Goal: Task Accomplishment & Management: Use online tool/utility

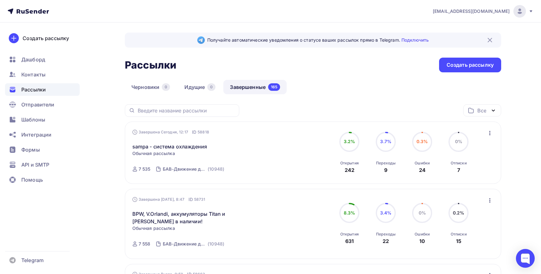
scroll to position [57, 0]
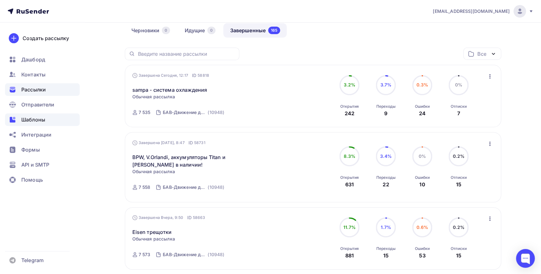
click at [30, 122] on span "Шаблоны" at bounding box center [33, 120] width 24 height 8
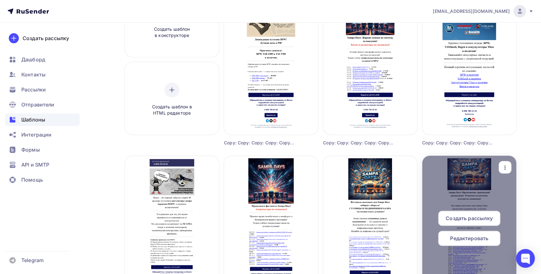
scroll to position [142, 0]
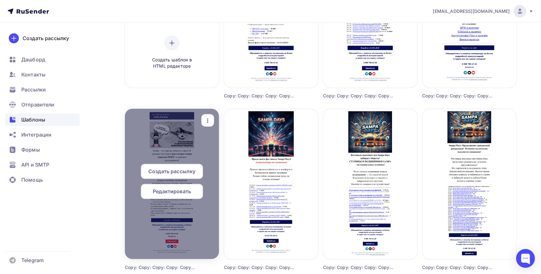
click at [192, 219] on div at bounding box center [172, 184] width 94 height 150
click at [176, 189] on span "Редактировать" at bounding box center [172, 192] width 38 height 8
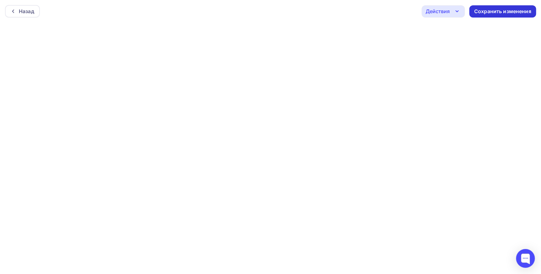
click at [501, 8] on div "Сохранить изменения" at bounding box center [502, 11] width 57 height 7
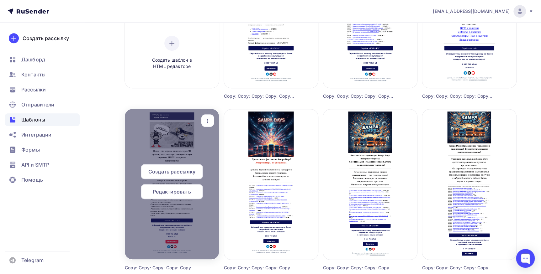
scroll to position [142, 0]
click at [212, 115] on div "button" at bounding box center [207, 120] width 13 height 12
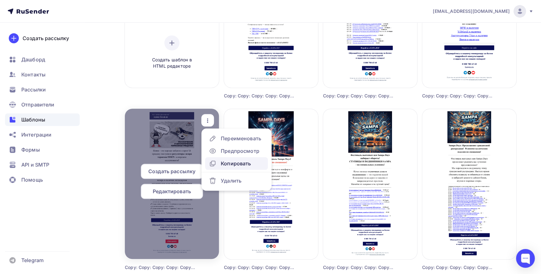
click at [214, 159] on link "Копировать" at bounding box center [236, 163] width 63 height 13
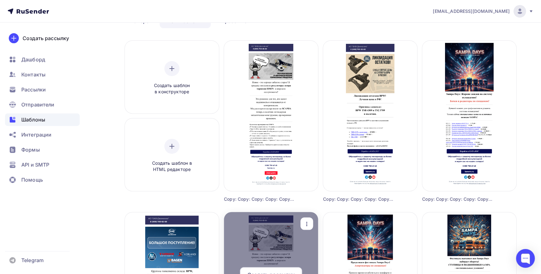
scroll to position [28, 0]
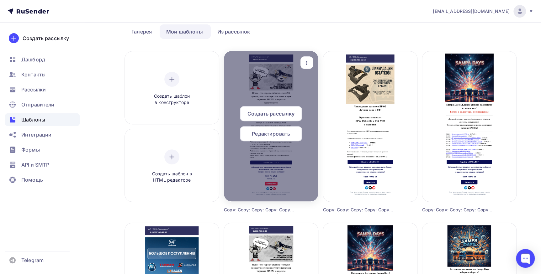
click at [262, 134] on span "Редактировать" at bounding box center [271, 134] width 38 height 8
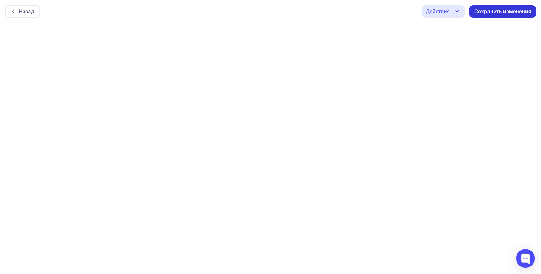
click at [494, 9] on div "Сохранить изменения" at bounding box center [502, 11] width 57 height 7
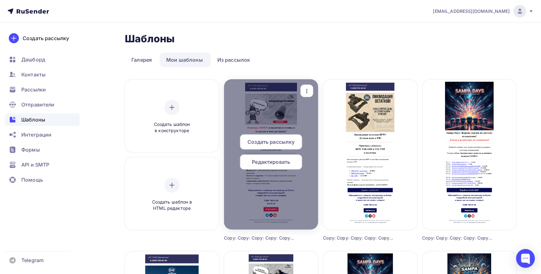
click at [282, 157] on div "Редактировать" at bounding box center [271, 162] width 62 height 15
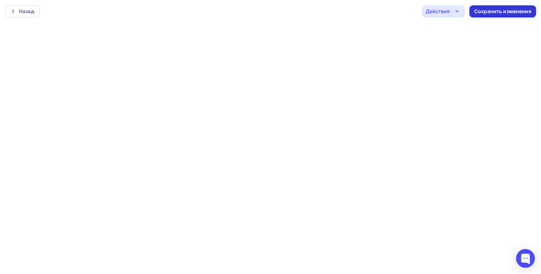
click at [475, 11] on div "Сохранить изменения" at bounding box center [502, 11] width 57 height 7
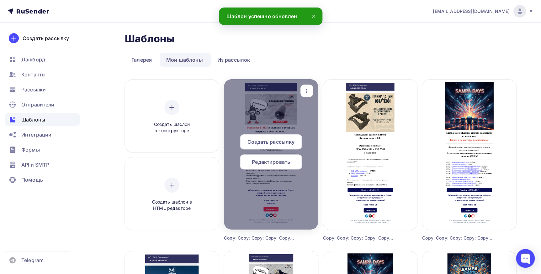
click at [276, 165] on span "Редактировать" at bounding box center [271, 162] width 38 height 8
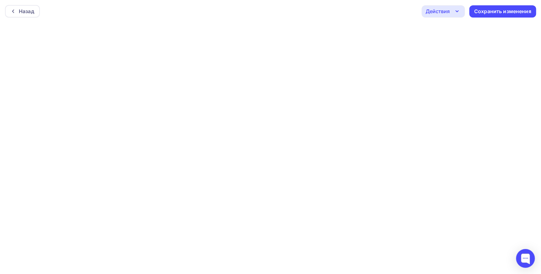
click at [448, 11] on div "Действия" at bounding box center [437, 12] width 24 height 8
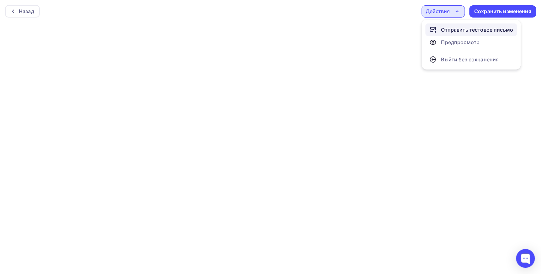
click at [449, 25] on link "Отправить тестовое письмо" at bounding box center [471, 30] width 92 height 13
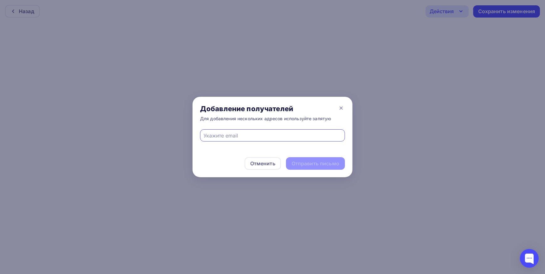
click at [220, 140] on div at bounding box center [272, 135] width 145 height 12
type input "marina_krutaya@mail.ru"
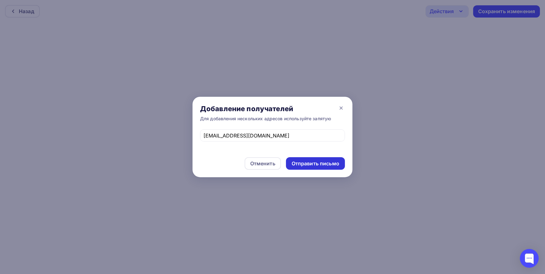
click at [298, 163] on div "Отправить письмо" at bounding box center [316, 163] width 48 height 7
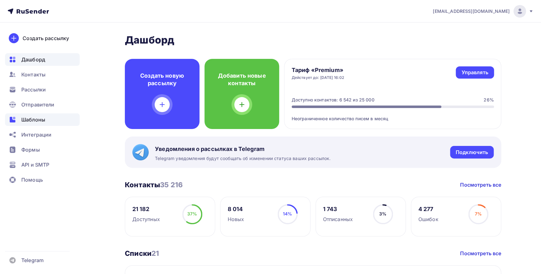
click at [39, 115] on div "Шаблоны" at bounding box center [42, 119] width 75 height 13
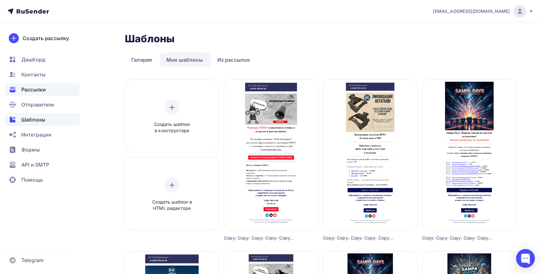
click at [24, 92] on span "Рассылки" at bounding box center [33, 90] width 24 height 8
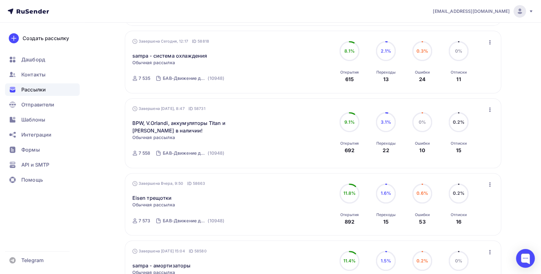
scroll to position [199, 0]
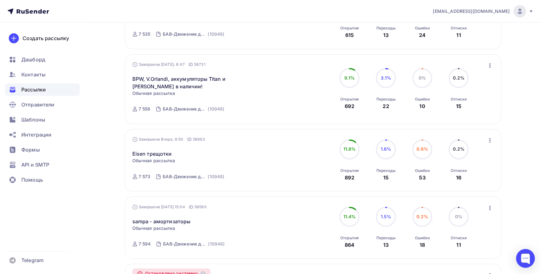
click at [489, 140] on icon "button" at bounding box center [490, 141] width 8 height 8
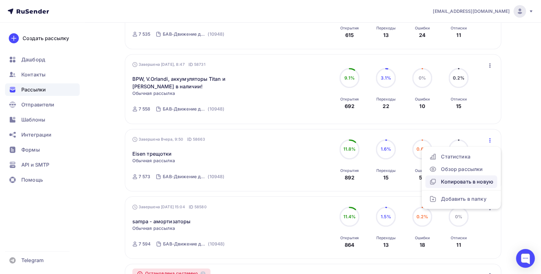
click at [475, 179] on div "Копировать в новую" at bounding box center [461, 182] width 64 height 8
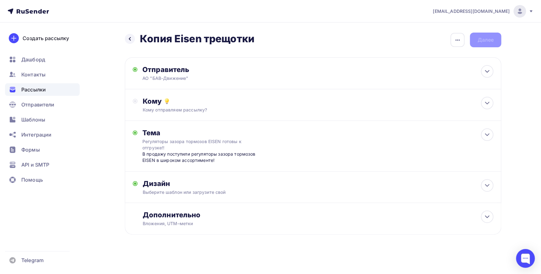
click at [186, 41] on h2 "Копия Eisen трещотки" at bounding box center [197, 39] width 114 height 13
click at [462, 38] on div "button" at bounding box center [457, 40] width 14 height 14
click at [413, 75] on div "Переименовать рассылку" at bounding box center [424, 72] width 78 height 8
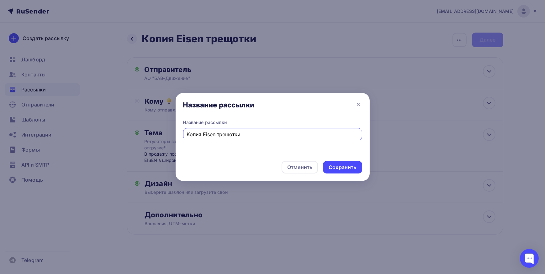
drag, startPoint x: 203, startPoint y: 134, endPoint x: 163, endPoint y: 134, distance: 40.4
click at [163, 134] on div "Название рассылки Название рассылки Копия Eisen трещотки Отменить Сохранить" at bounding box center [272, 137] width 545 height 274
drag, startPoint x: 201, startPoint y: 134, endPoint x: 236, endPoint y: 134, distance: 34.8
click at [236, 134] on input "Eisen трещотки" at bounding box center [273, 135] width 172 height 8
type input "Eisen ресиверы"
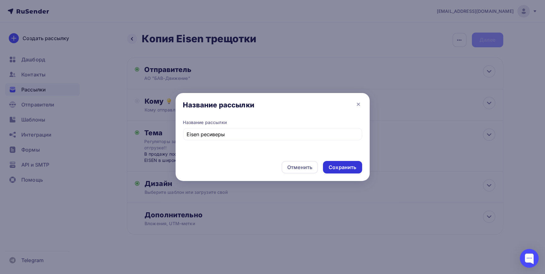
click at [340, 164] on div "Сохранить" at bounding box center [343, 167] width 28 height 7
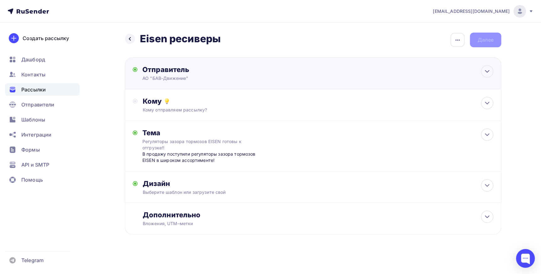
click at [180, 66] on div "Отправитель" at bounding box center [210, 69] width 136 height 9
type input "АО "БАВ-Движение""
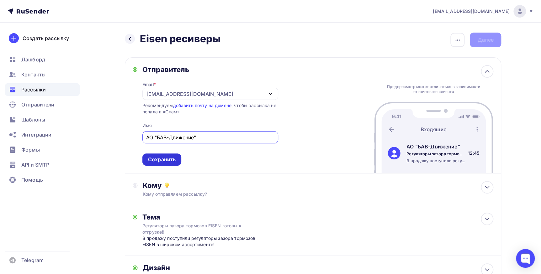
click at [169, 163] on div "Сохранить" at bounding box center [161, 160] width 39 height 12
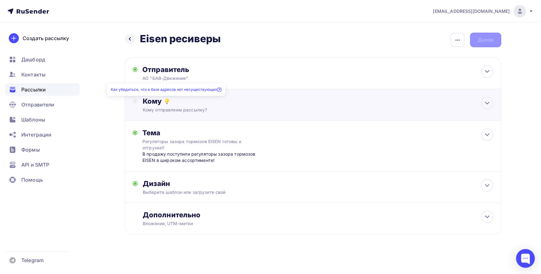
click at [164, 100] on icon at bounding box center [167, 102] width 8 height 8
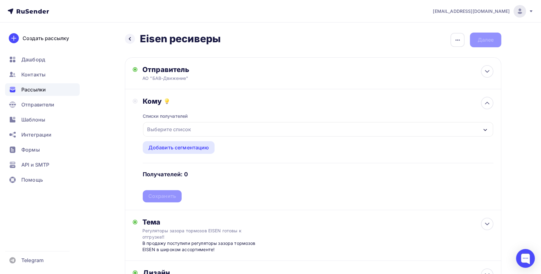
click at [165, 130] on div "Выберите список" at bounding box center [169, 129] width 49 height 11
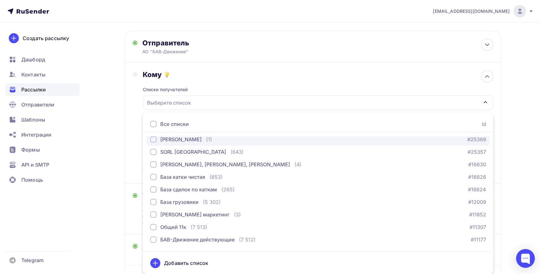
scroll to position [57, 0]
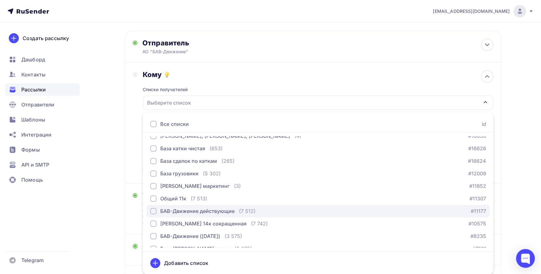
click at [180, 208] on div "БАВ-Движение действующие" at bounding box center [197, 212] width 74 height 8
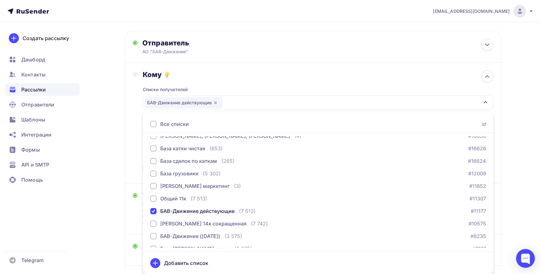
click at [135, 156] on div "Кому Списки получателей БАВ-Движение действующие Все списки id 2 ГИС/Яндекс Цен…" at bounding box center [313, 123] width 361 height 106
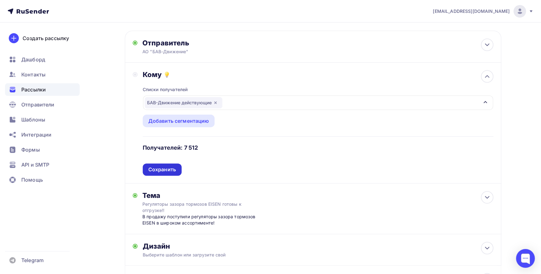
click at [151, 169] on div "Сохранить" at bounding box center [162, 169] width 28 height 7
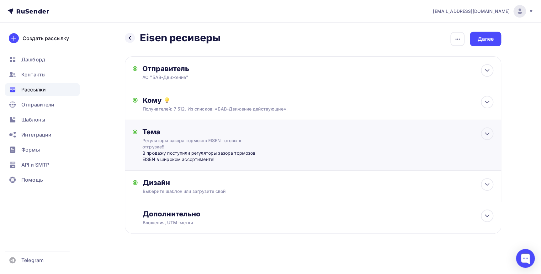
scroll to position [1, 0]
click at [187, 149] on div "Регуляторы зазора тормозов EISEN готовы к отгрузке!!" at bounding box center [198, 144] width 112 height 13
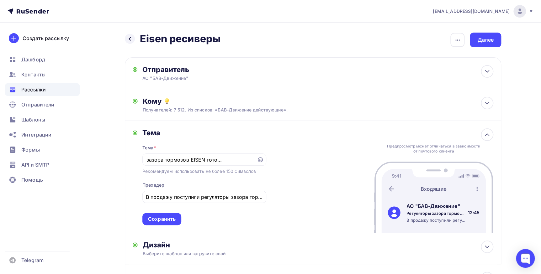
scroll to position [0, 0]
drag, startPoint x: 144, startPoint y: 159, endPoint x: 293, endPoint y: 156, distance: 149.9
click at [293, 156] on div "Тема Тема * Регуляторы зазора тормозов EISEN готовы к отгрузке!! Рекомендуем ис…" at bounding box center [313, 177] width 376 height 112
click at [165, 158] on input "Регуляторы зазора тормозов EISEN готовы к отгрузке!!" at bounding box center [199, 160] width 107 height 8
drag, startPoint x: 146, startPoint y: 159, endPoint x: 283, endPoint y: 158, distance: 137.0
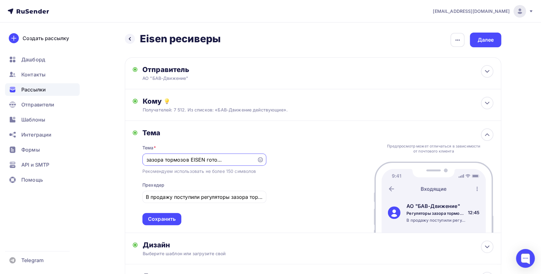
click at [283, 158] on div "Тема Тема * Регуляторы зазора тормозов EISEN готовы к отгрузке!! Рекомендуем ис…" at bounding box center [313, 177] width 376 height 112
paste input "сиверы EISEN в наличии и готовы к отгрузке в всех регионах!"
type input "Ресиверы EISEN в наличии и готовы к отгрузке в всех регионах!"
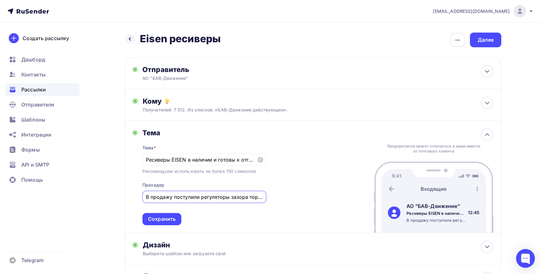
click at [190, 196] on input "В продажу поступили регуляторы зазора тормозов EISEN в широком ассортименте!" at bounding box center [204, 197] width 117 height 8
drag, startPoint x: 143, startPoint y: 195, endPoint x: 267, endPoint y: 196, distance: 123.8
click at [267, 196] on div "Тема Тема * Ресиверы EISEN в наличии и готовы к отгрузке в всех регионах! Реком…" at bounding box center [313, 177] width 376 height 112
click at [154, 197] on input "В продажу поступили регуляторы зазора тормозов EISEN в широком ассортименте!" at bounding box center [204, 197] width 117 height 8
drag, startPoint x: 146, startPoint y: 195, endPoint x: 295, endPoint y: 194, distance: 148.6
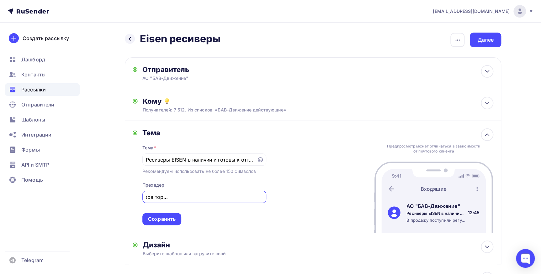
click at [295, 194] on div "Тема Тема * Ресиверы EISEN в наличии и готовы к отгрузке в всех регионах! Реком…" at bounding box center [313, 177] width 376 height 112
paste input "а склады компании “БАВ-Движение” поступила партия надежных ресиверов EISEN"
type input "На склады компании “БАВ-Движение” поступила партия надежных ресиверов EISEN"
click at [151, 221] on div "Сохранить" at bounding box center [162, 219] width 28 height 7
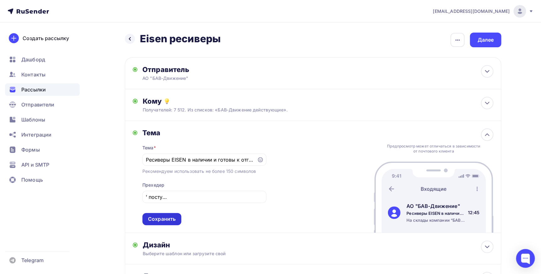
scroll to position [0, 0]
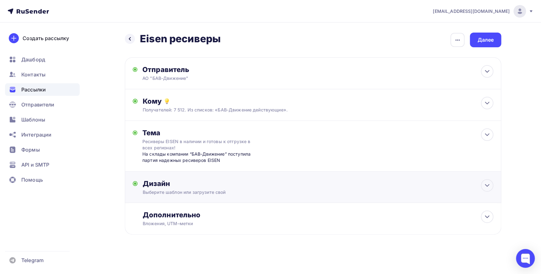
click at [166, 185] on div "Дизайн" at bounding box center [318, 183] width 351 height 9
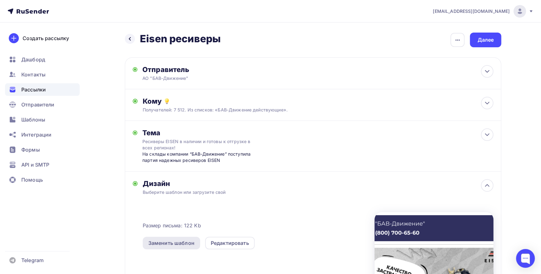
click at [186, 242] on div "Заменить шаблон" at bounding box center [171, 244] width 46 height 8
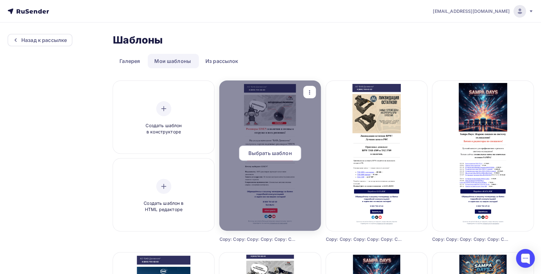
click at [286, 152] on span "Выбрать шаблон" at bounding box center [270, 154] width 44 height 8
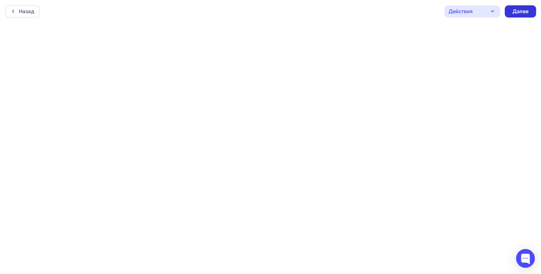
click at [516, 10] on div "Далее" at bounding box center [520, 11] width 16 height 7
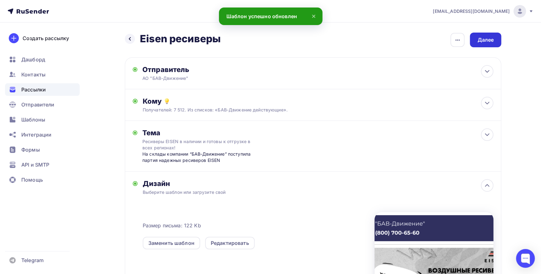
click at [489, 36] on div "Далее" at bounding box center [485, 39] width 16 height 7
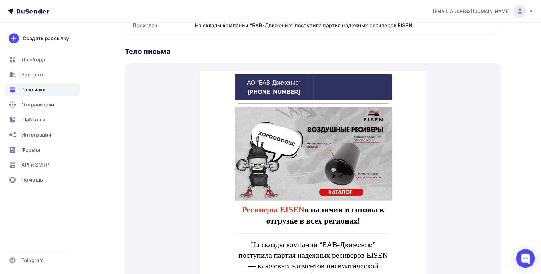
scroll to position [256, 0]
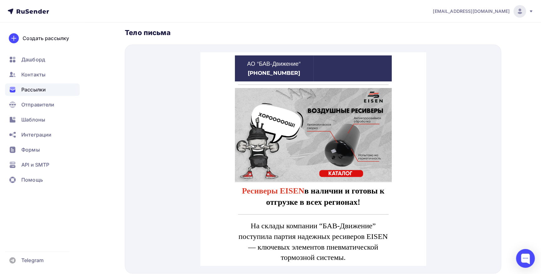
click at [277, 133] on img at bounding box center [313, 128] width 157 height 94
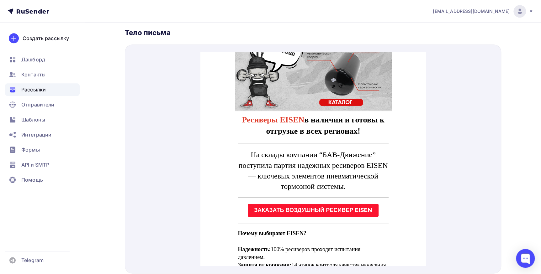
scroll to position [85, 0]
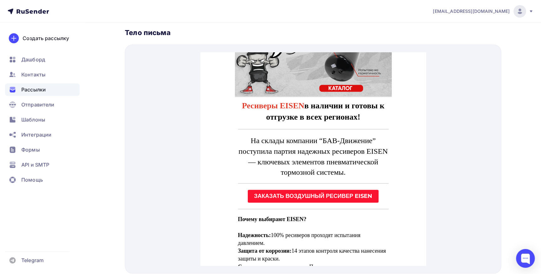
click at [309, 190] on strong "ЗАКАЗАТЬ ВОЗДУШНЫЙ РЕСИВЕР EISEN" at bounding box center [313, 188] width 118 height 7
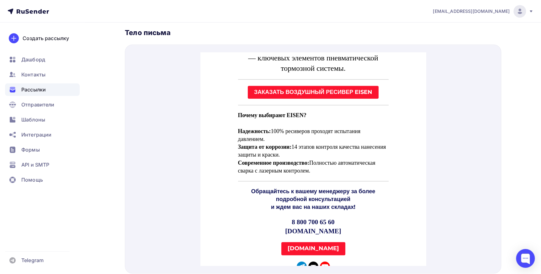
scroll to position [199, 0]
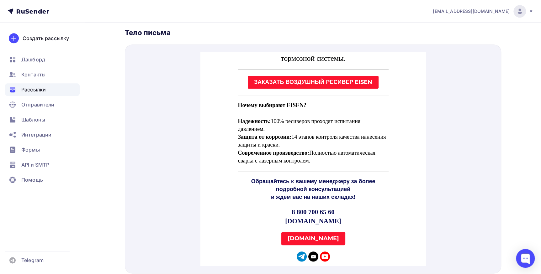
click at [305, 232] on strong "[DOMAIN_NAME]" at bounding box center [312, 231] width 51 height 7
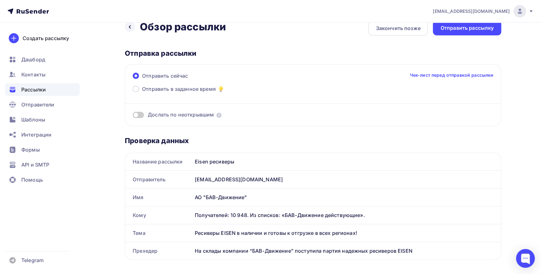
scroll to position [0, 0]
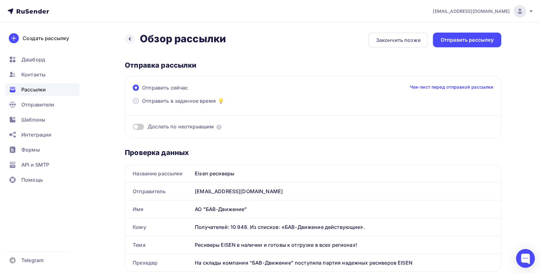
click at [164, 100] on span "Отправить в заданное время" at bounding box center [179, 101] width 74 height 8
click at [142, 105] on input "Отправить в заданное время" at bounding box center [142, 105] width 0 height 0
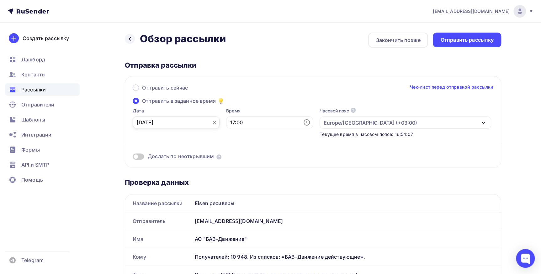
click at [160, 123] on input "[DATE]" at bounding box center [176, 123] width 87 height 12
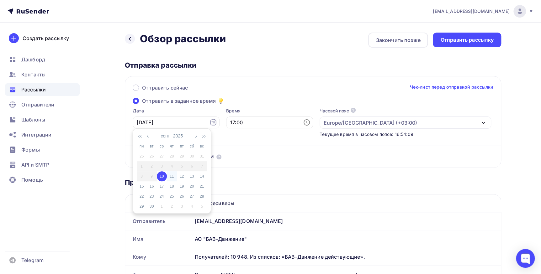
click at [173, 175] on div "11" at bounding box center [172, 177] width 10 height 6
type input "[DATE]"
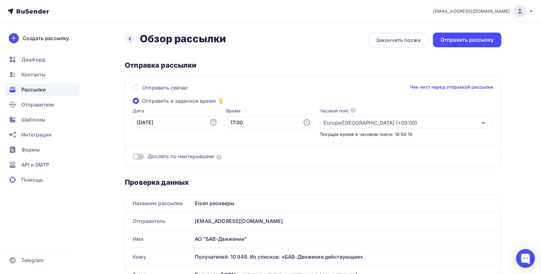
click at [303, 125] on icon at bounding box center [307, 123] width 8 height 8
click at [233, 156] on li "08" at bounding box center [235, 158] width 32 height 10
click at [271, 148] on li "50" at bounding box center [271, 151] width 32 height 10
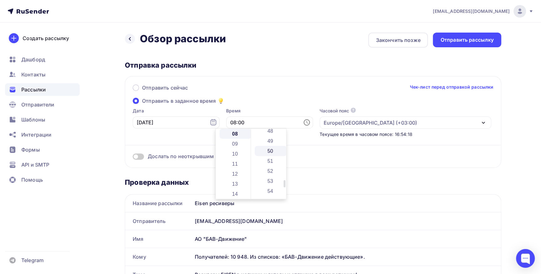
type input "08:50"
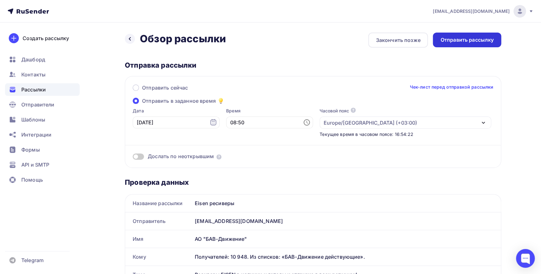
click at [469, 38] on div "Отправить рассылку" at bounding box center [466, 39] width 53 height 7
